Goal: Task Accomplishment & Management: Use online tool/utility

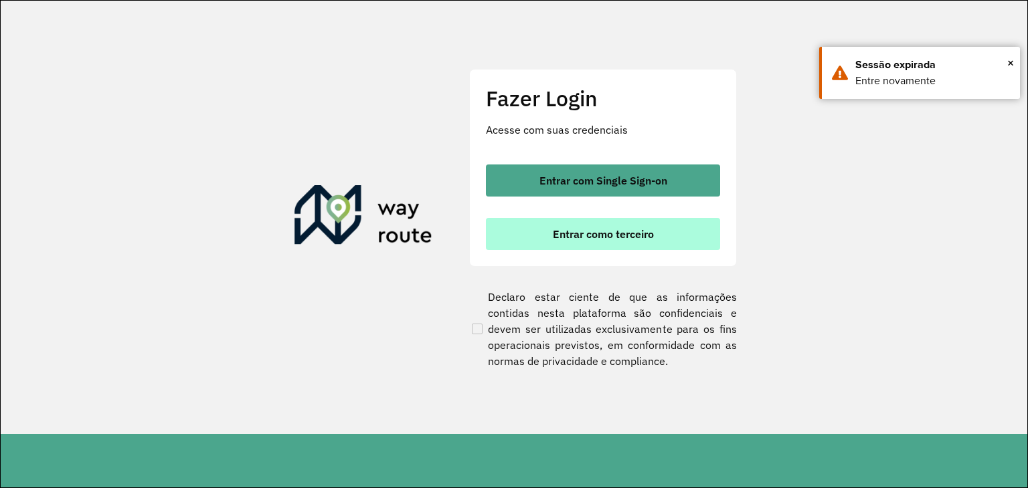
click at [590, 245] on button "Entrar como terceiro" at bounding box center [603, 234] width 234 height 32
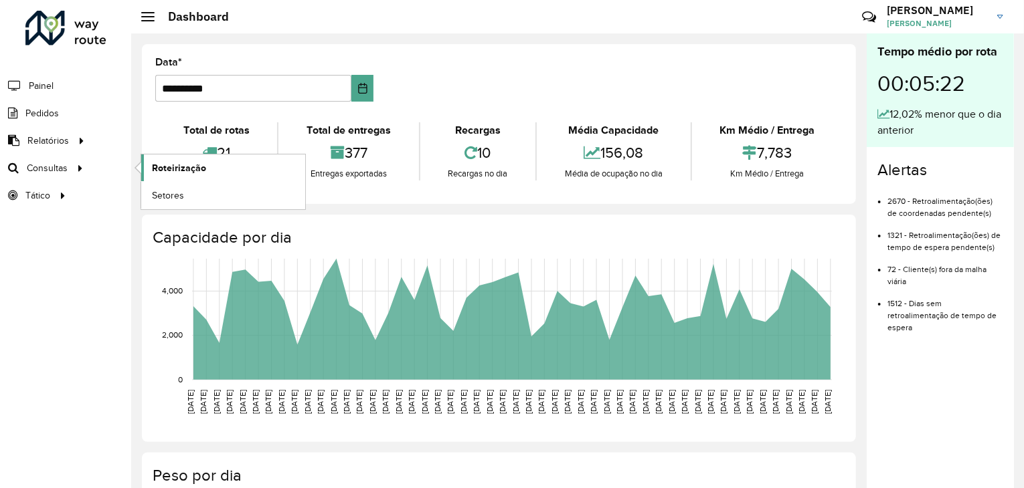
click at [216, 164] on link "Roteirização" at bounding box center [223, 168] width 164 height 27
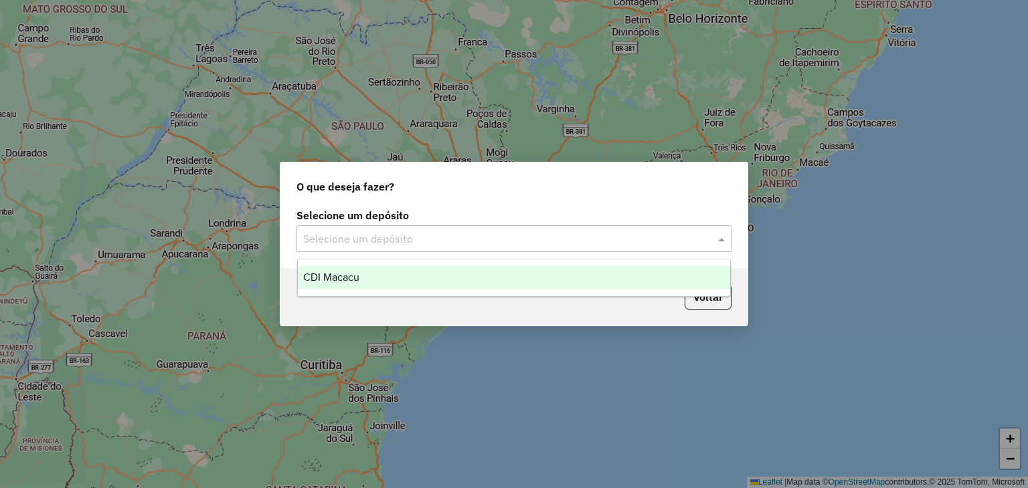
click at [476, 236] on input "text" at bounding box center [500, 240] width 395 height 16
click at [433, 281] on div "CDI Macacu" at bounding box center [514, 277] width 433 height 23
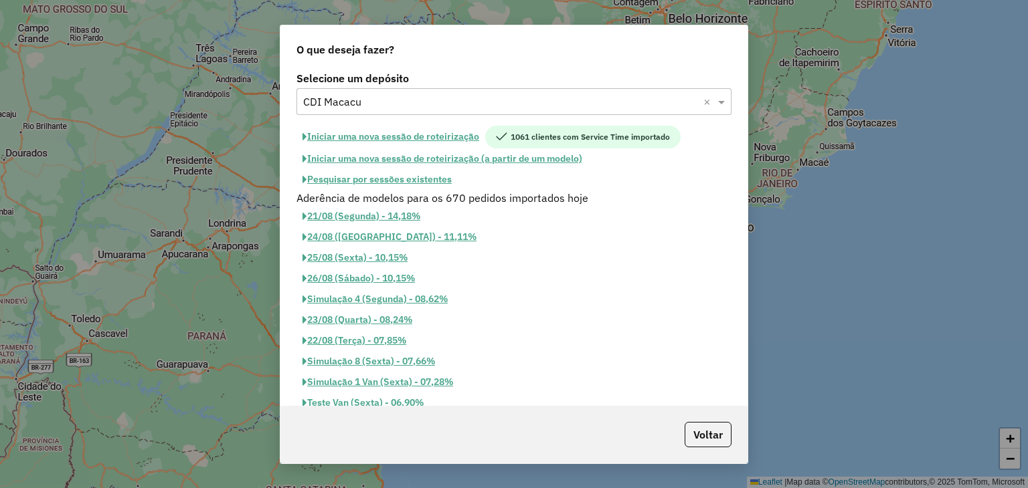
click at [396, 175] on button "Pesquisar por sessões existentes" at bounding box center [376, 179] width 161 height 21
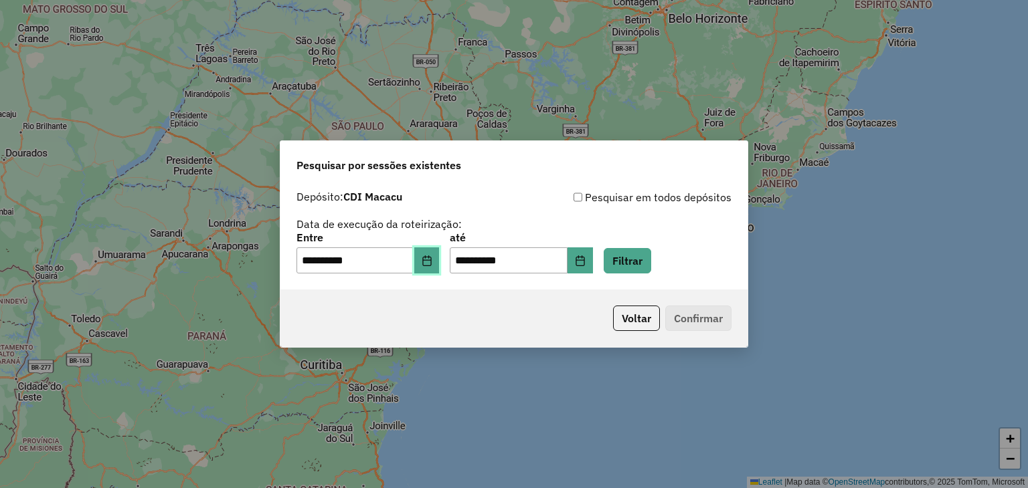
click at [431, 246] on div "**********" at bounding box center [367, 253] width 143 height 41
click at [436, 249] on button "Choose Date" at bounding box center [426, 261] width 25 height 27
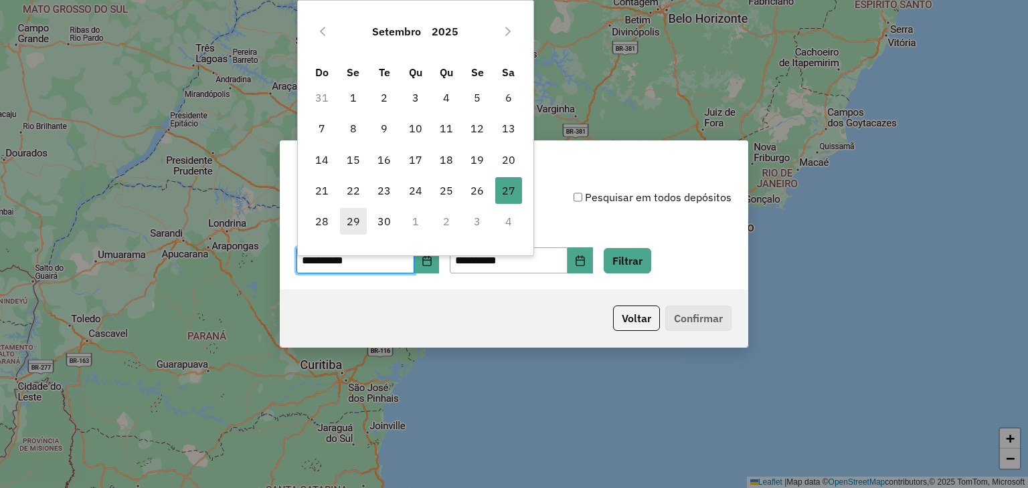
click at [348, 220] on span "29" at bounding box center [353, 221] width 27 height 27
type input "**********"
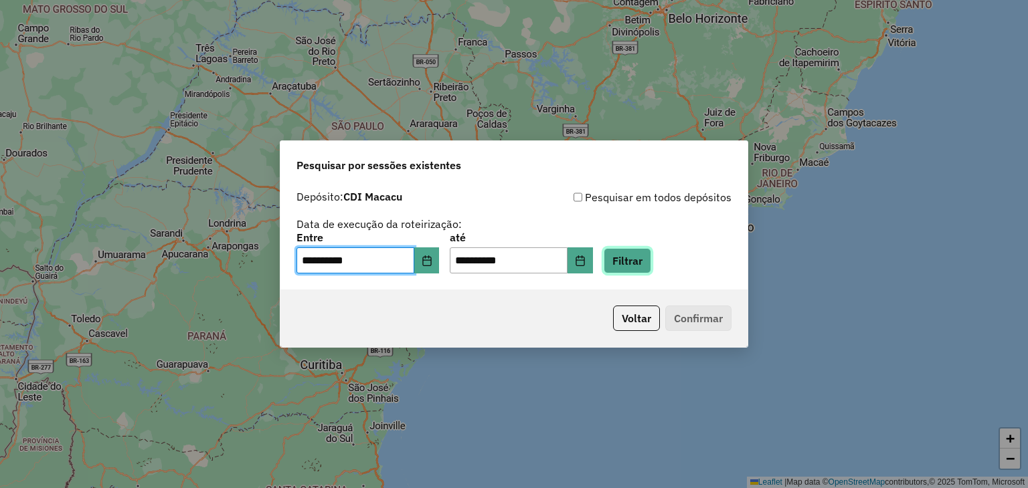
click at [651, 258] on button "Filtrar" at bounding box center [628, 260] width 48 height 25
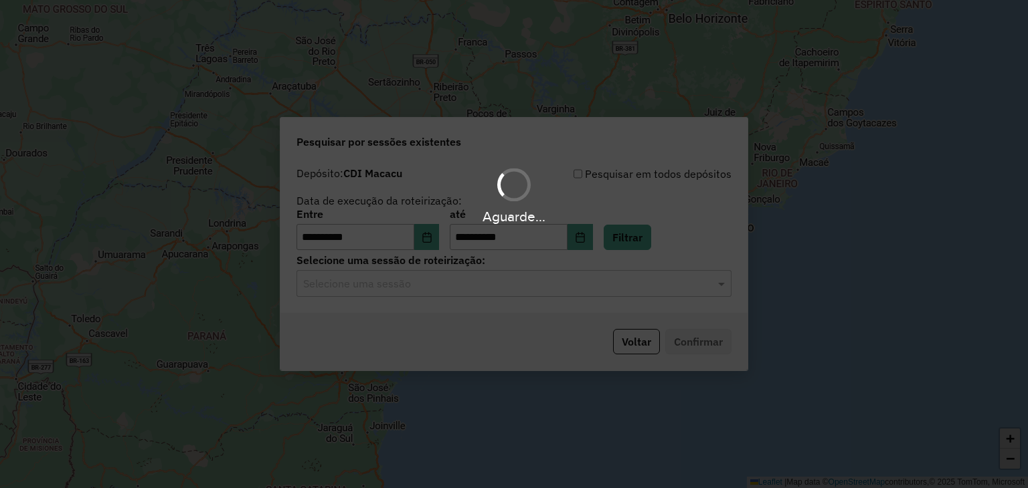
click at [590, 285] on hb-app "**********" at bounding box center [514, 244] width 1028 height 488
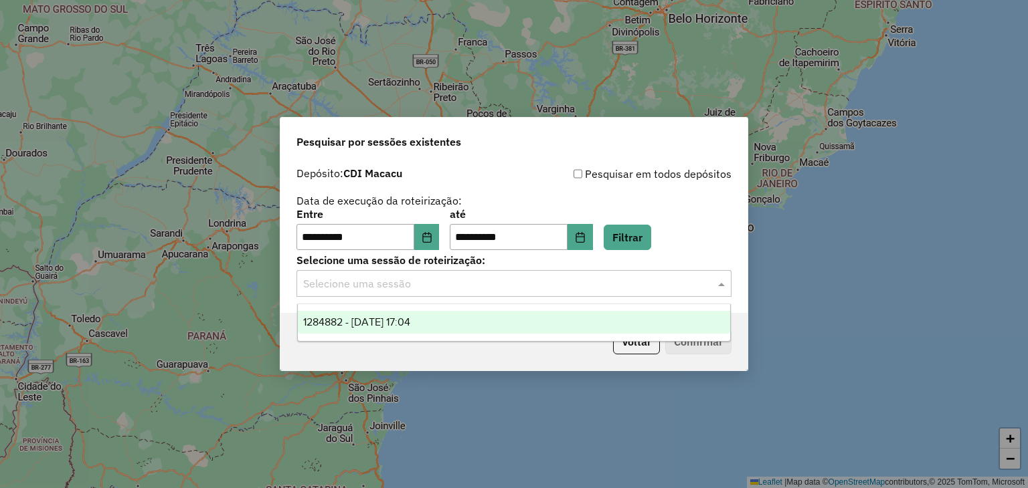
drag, startPoint x: 573, startPoint y: 294, endPoint x: 549, endPoint y: 302, distance: 25.2
click at [573, 294] on div "Selecione uma sessão" at bounding box center [513, 283] width 435 height 27
click at [543, 313] on div "1284882 - [DATE] 17:04" at bounding box center [514, 322] width 433 height 23
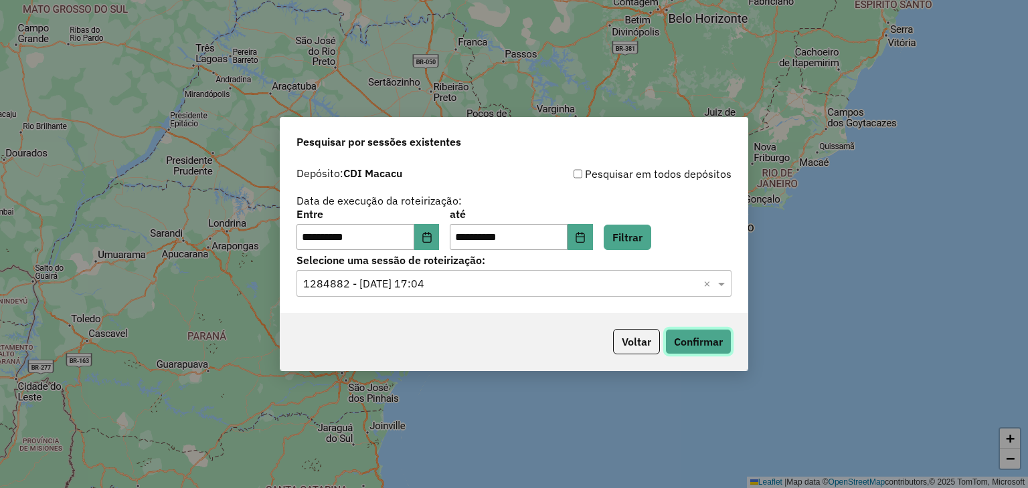
click at [723, 338] on button "Confirmar" at bounding box center [698, 341] width 66 height 25
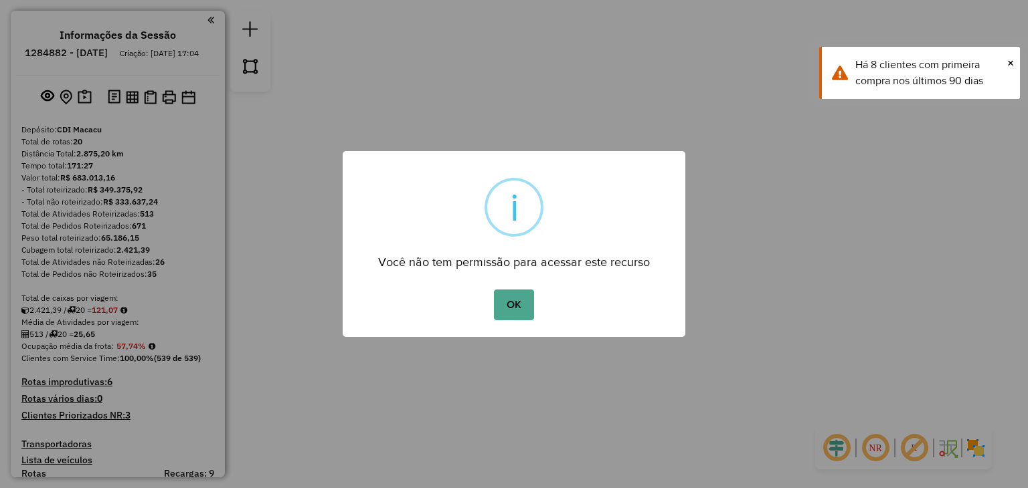
click at [980, 219] on div "× i Você não tem permissão para acessar este recurso OK No Cancel" at bounding box center [514, 244] width 1028 height 488
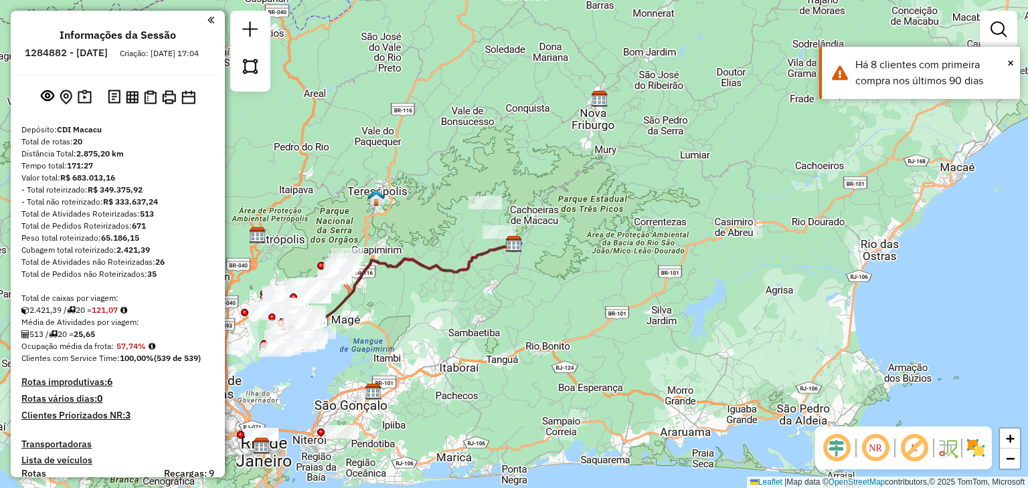
drag, startPoint x: 450, startPoint y: 340, endPoint x: 514, endPoint y: 319, distance: 67.5
click at [519, 319] on div "Janela de atendimento Grade de atendimento Capacidade Transportadoras Veículos …" at bounding box center [514, 244] width 1028 height 488
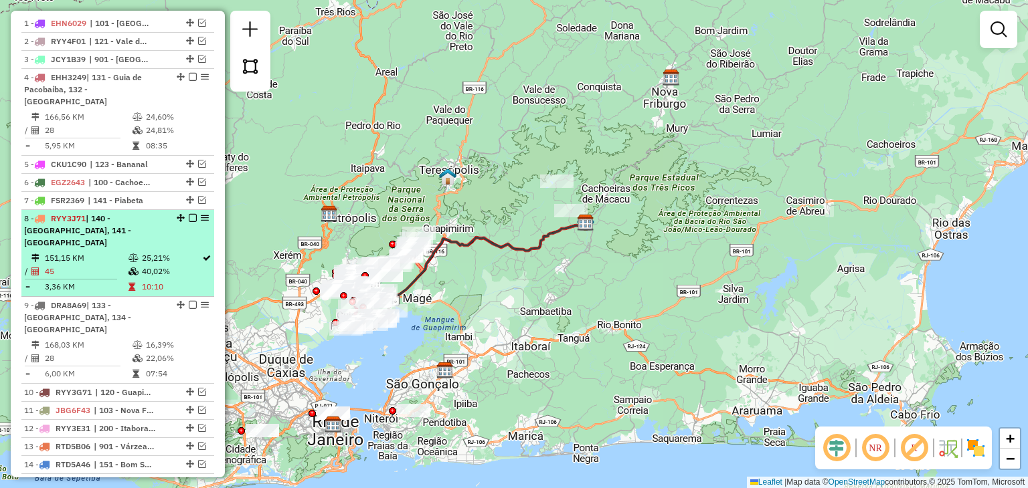
scroll to position [468, 0]
